Goal: Contribute content

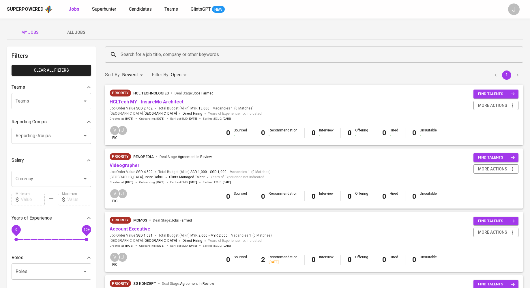
scroll to position [35, 0]
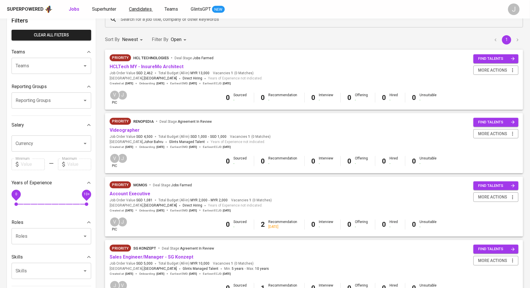
click at [139, 12] on link "Candidates" at bounding box center [141, 9] width 24 height 7
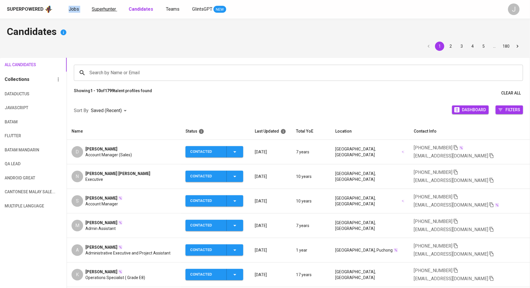
click at [105, 9] on span "Superhunter" at bounding box center [104, 8] width 24 height 5
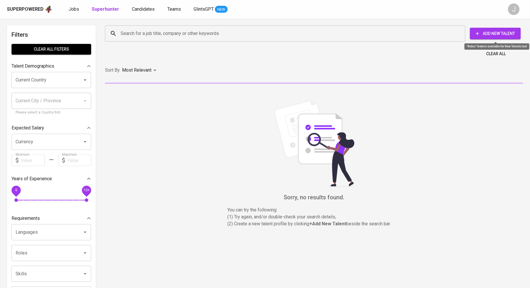
click at [500, 30] on span "Add New Talent" at bounding box center [495, 33] width 42 height 7
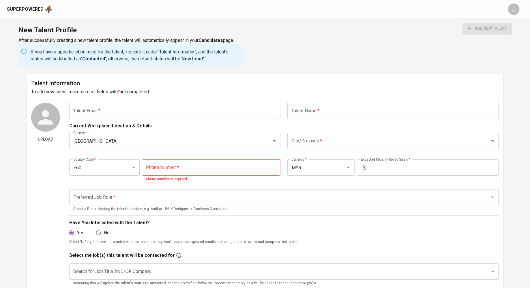
click at [316, 80] on h6 "Talent Information" at bounding box center [265, 82] width 468 height 9
